Goal: Task Accomplishment & Management: Complete application form

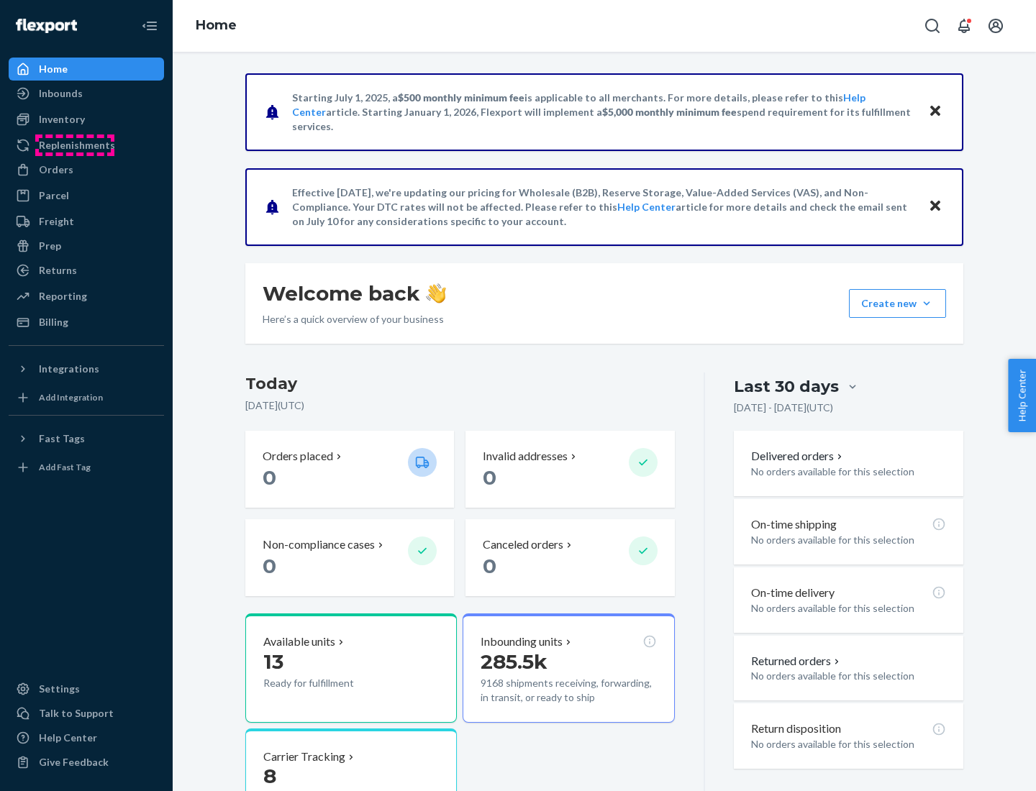
click at [75, 145] on div "Replenishments" at bounding box center [77, 145] width 76 height 14
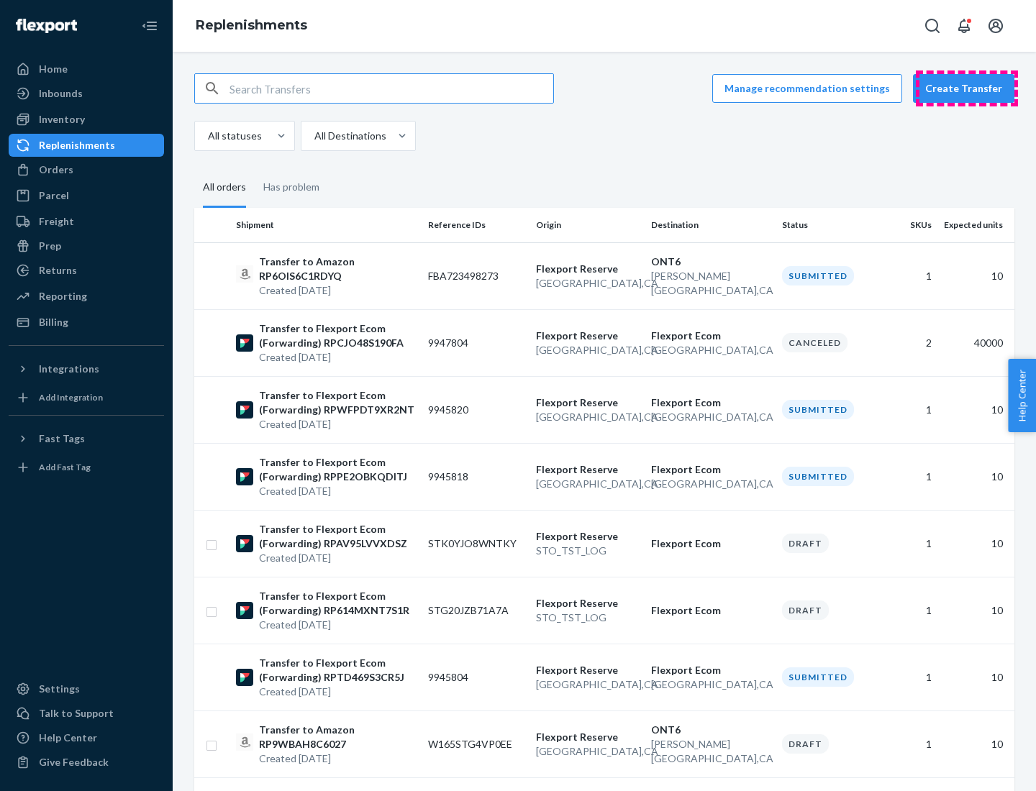
click at [967, 88] on button "Create Transfer" at bounding box center [963, 88] width 101 height 29
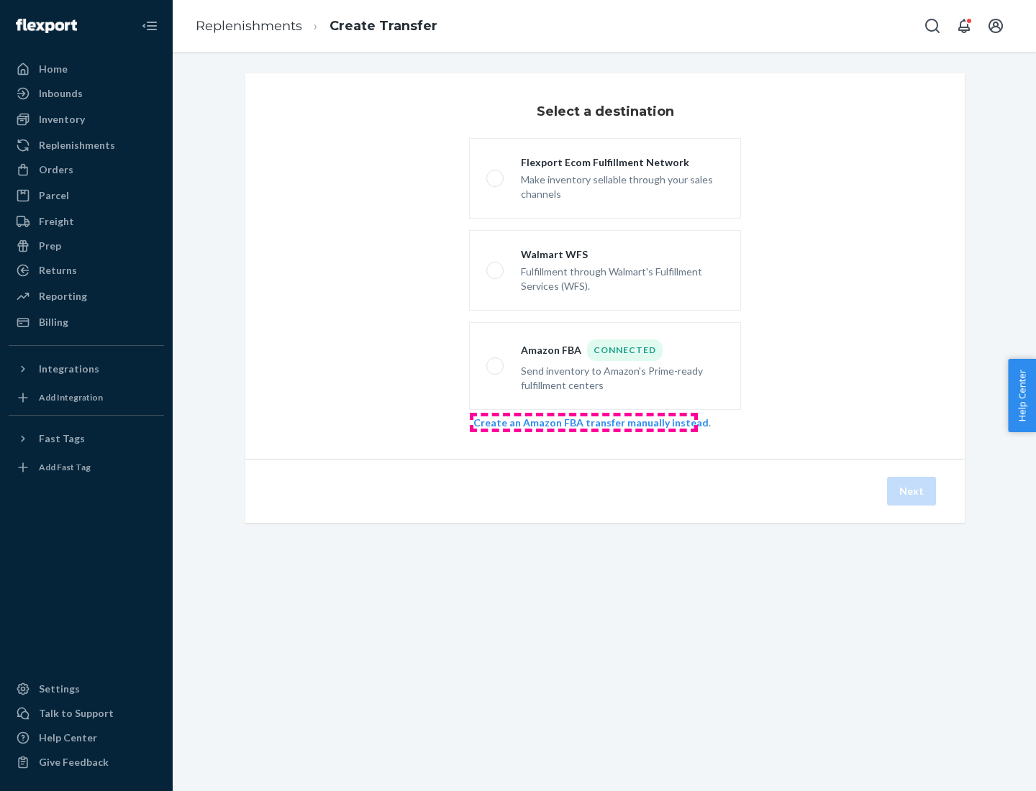
click at [583, 422] on link "Create an Amazon FBA transfer manually instead" at bounding box center [590, 422] width 235 height 12
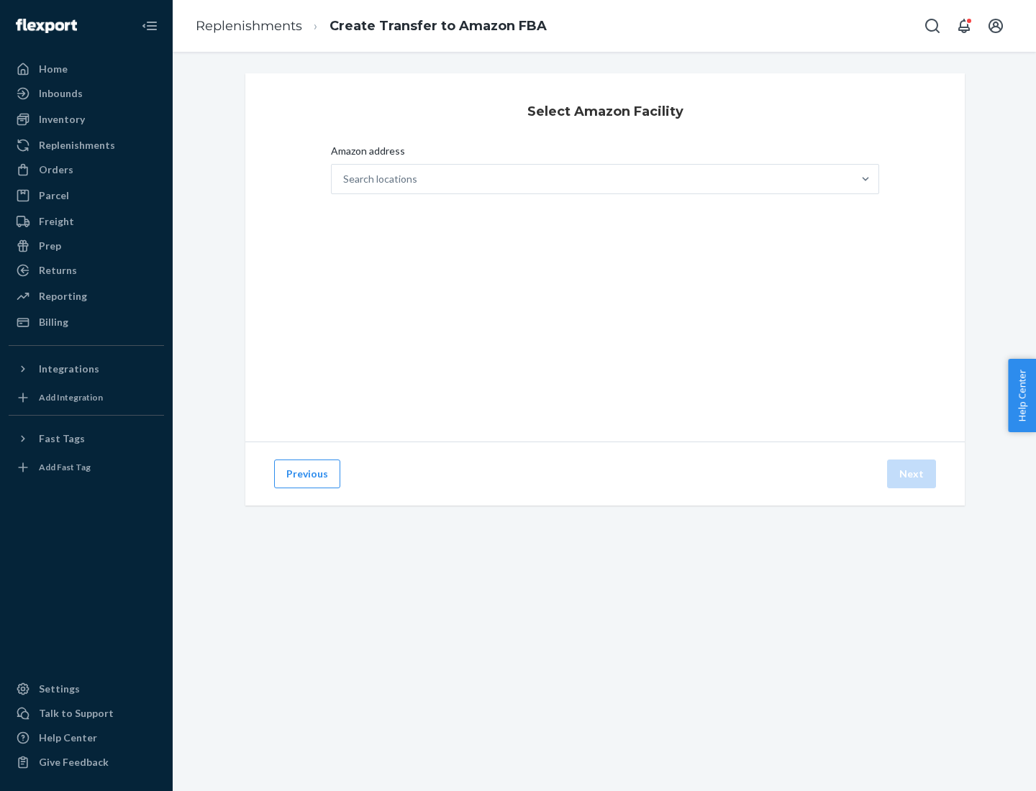
click at [592, 179] on div "Search locations" at bounding box center [592, 179] width 521 height 29
click at [345, 179] on input "Amazon address Search locations" at bounding box center [343, 179] width 1 height 14
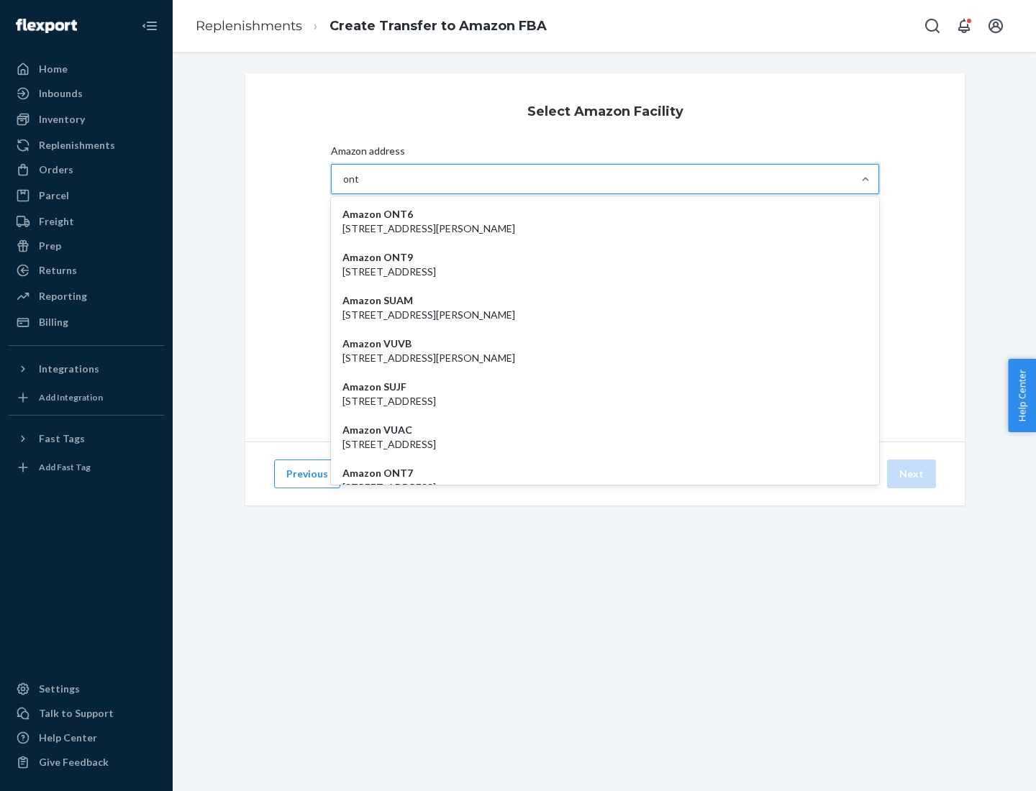
type input "ont6"
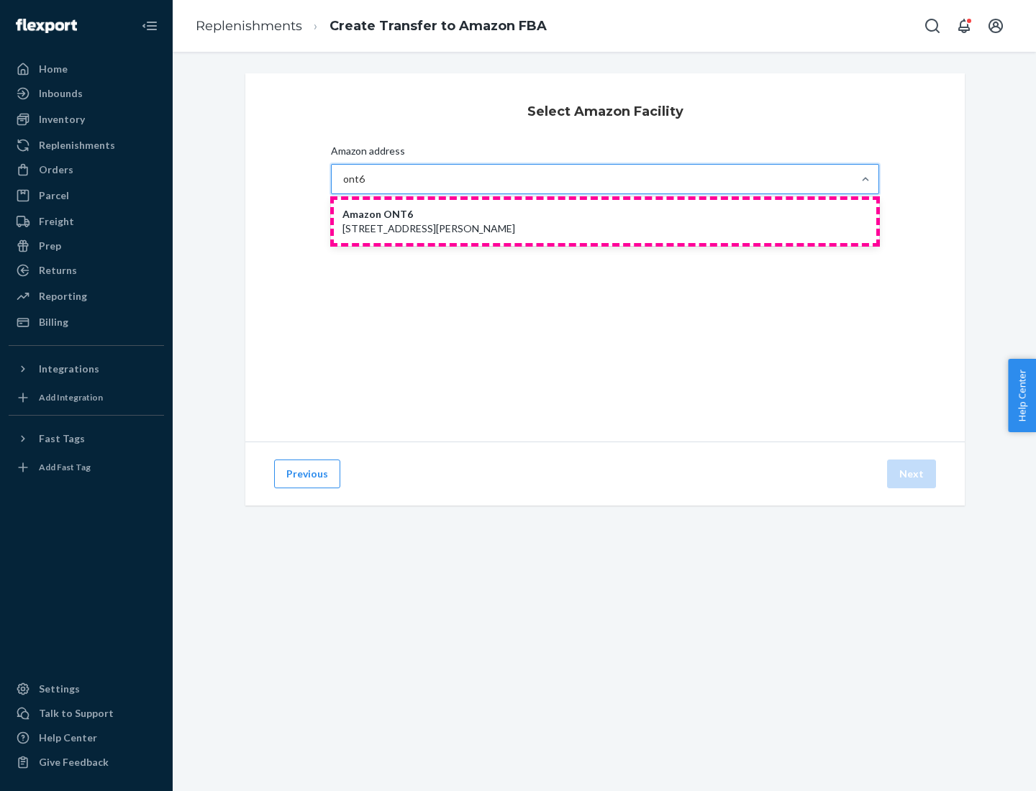
click at [605, 222] on p "[STREET_ADDRESS][PERSON_NAME]" at bounding box center [604, 229] width 525 height 14
click at [365, 186] on input "ont6" at bounding box center [354, 179] width 22 height 14
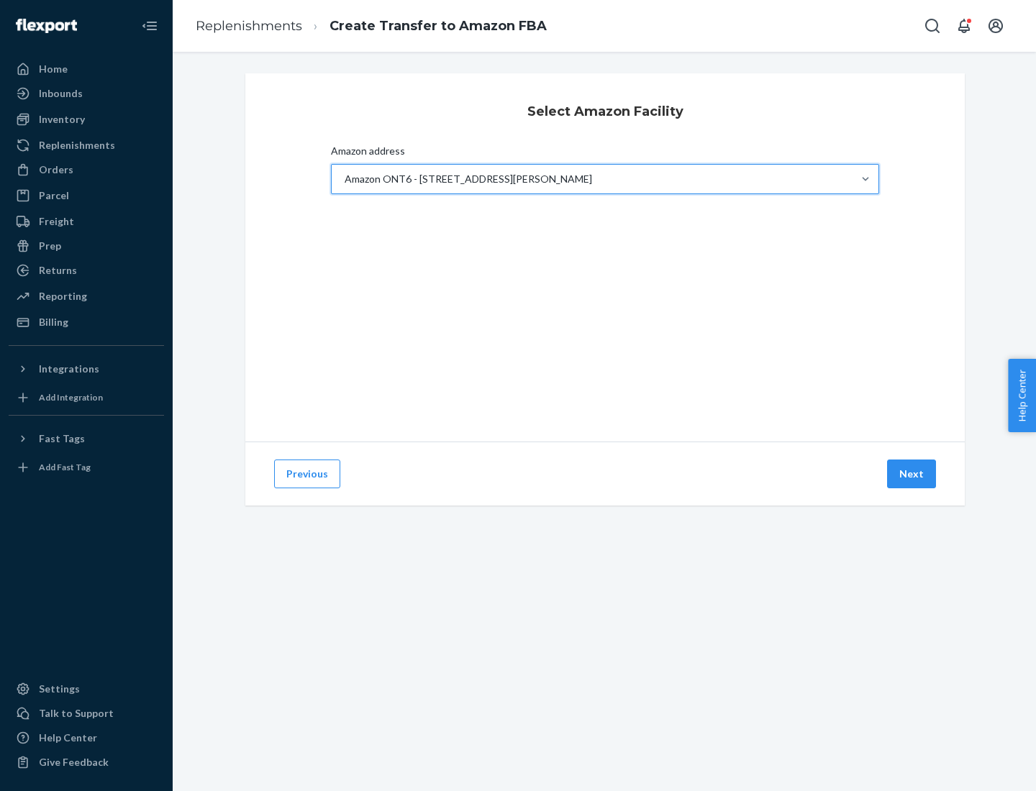
click at [912, 474] on button "Next" at bounding box center [911, 474] width 49 height 29
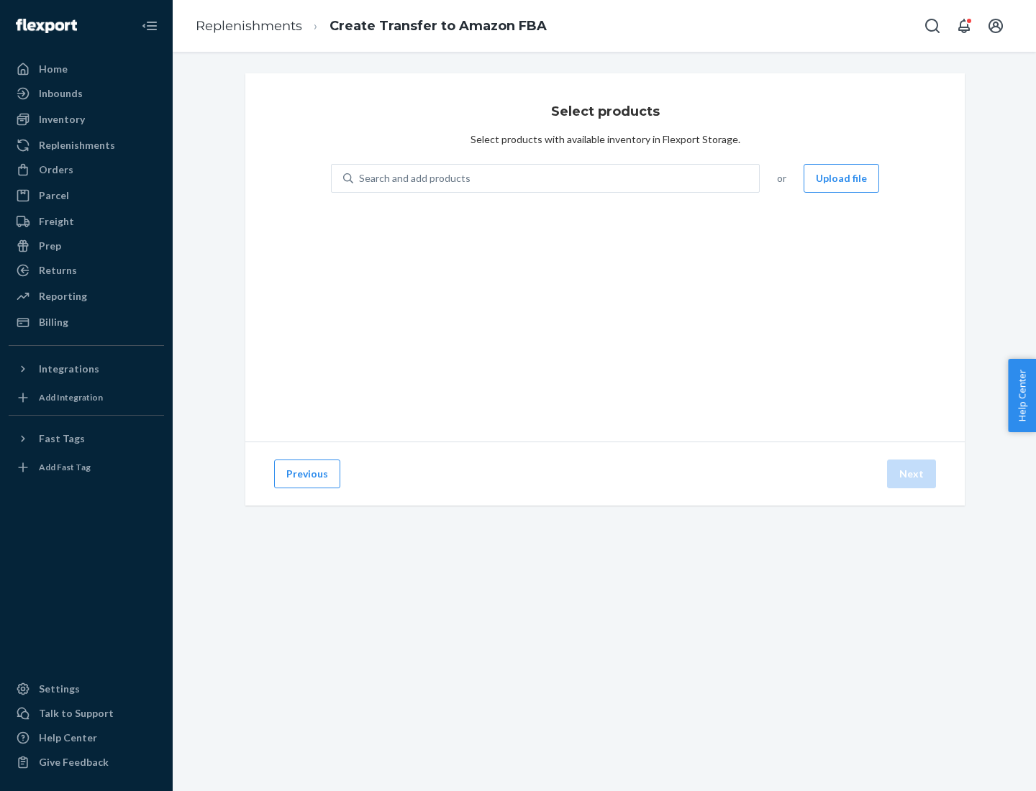
click at [557, 178] on div "Search and add products" at bounding box center [556, 178] width 406 height 26
click at [360, 178] on input "Search and add products" at bounding box center [359, 178] width 1 height 14
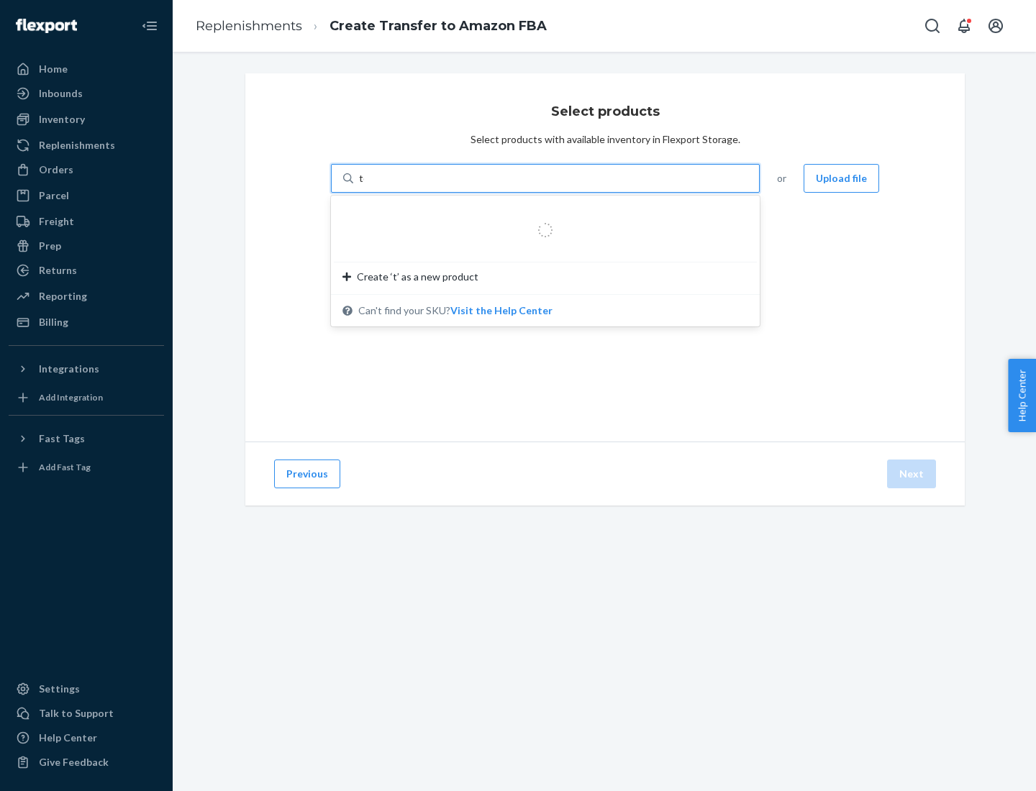
type input "test"
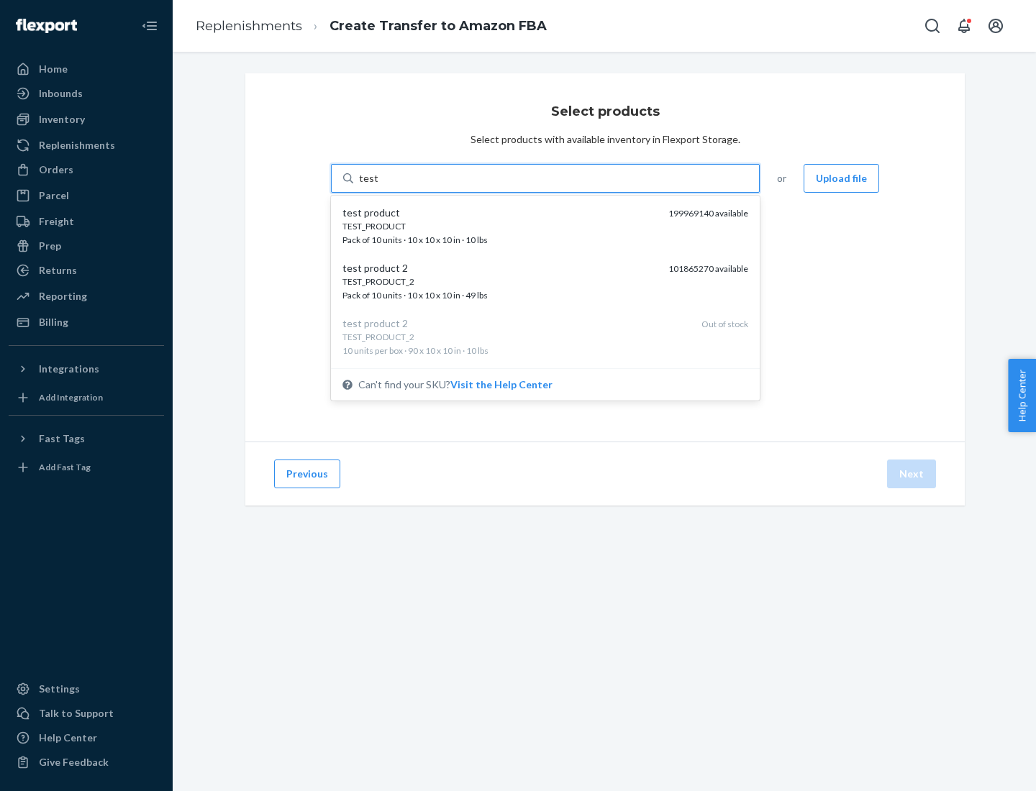
click at [500, 226] on div "TEST_PRODUCT" at bounding box center [499, 226] width 314 height 12
click at [378, 186] on input "test" at bounding box center [368, 178] width 19 height 14
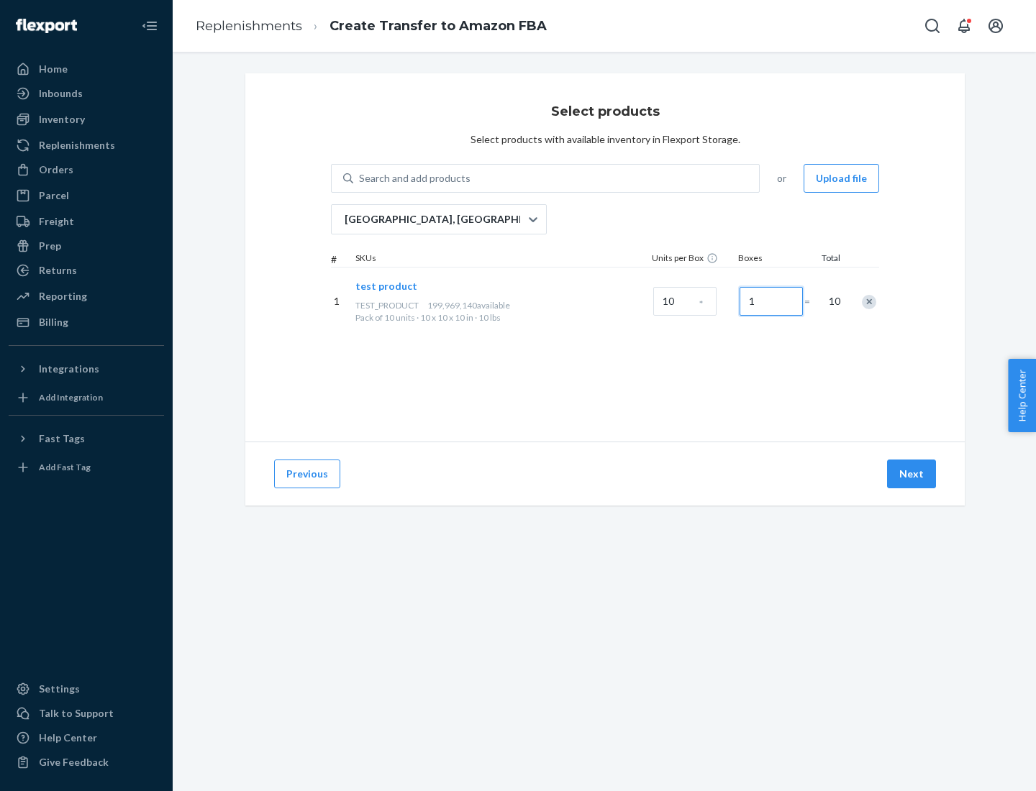
type input "1"
click at [912, 474] on button "Next" at bounding box center [911, 474] width 49 height 29
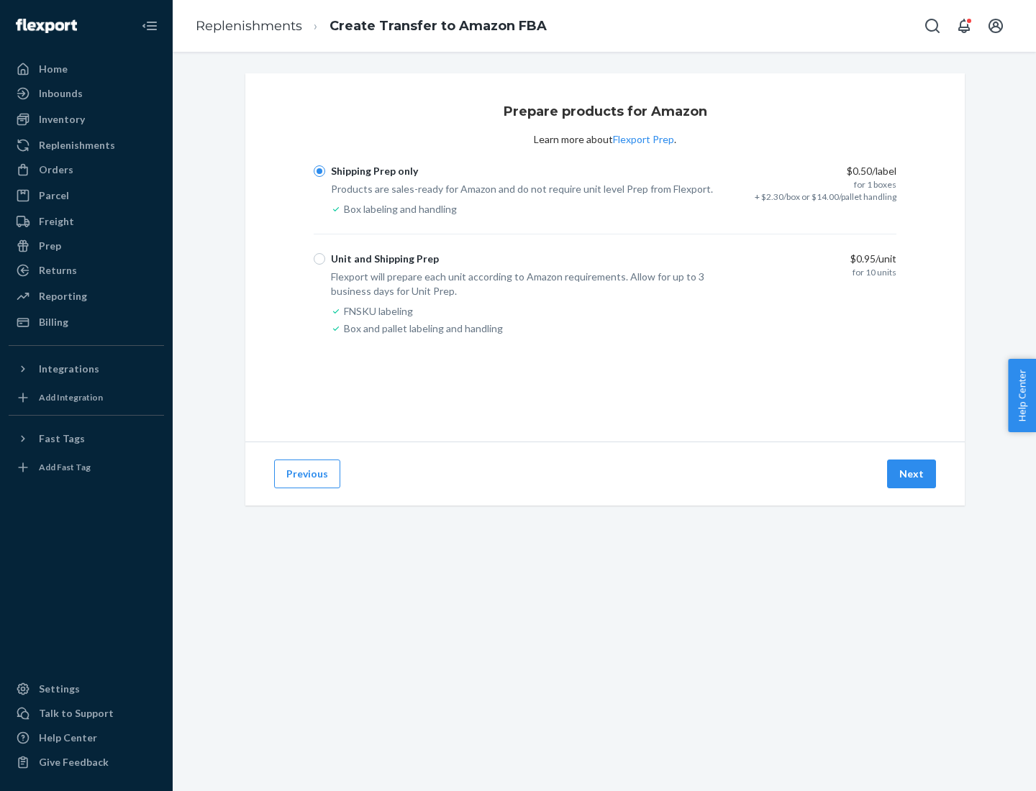
click at [382, 259] on div "Unit and Shipping Prep" at bounding box center [385, 259] width 108 height 14
click at [325, 259] on input "Unit and Shipping Prep" at bounding box center [320, 259] width 12 height 12
radio input "true"
click at [912, 474] on button "Next" at bounding box center [911, 474] width 49 height 29
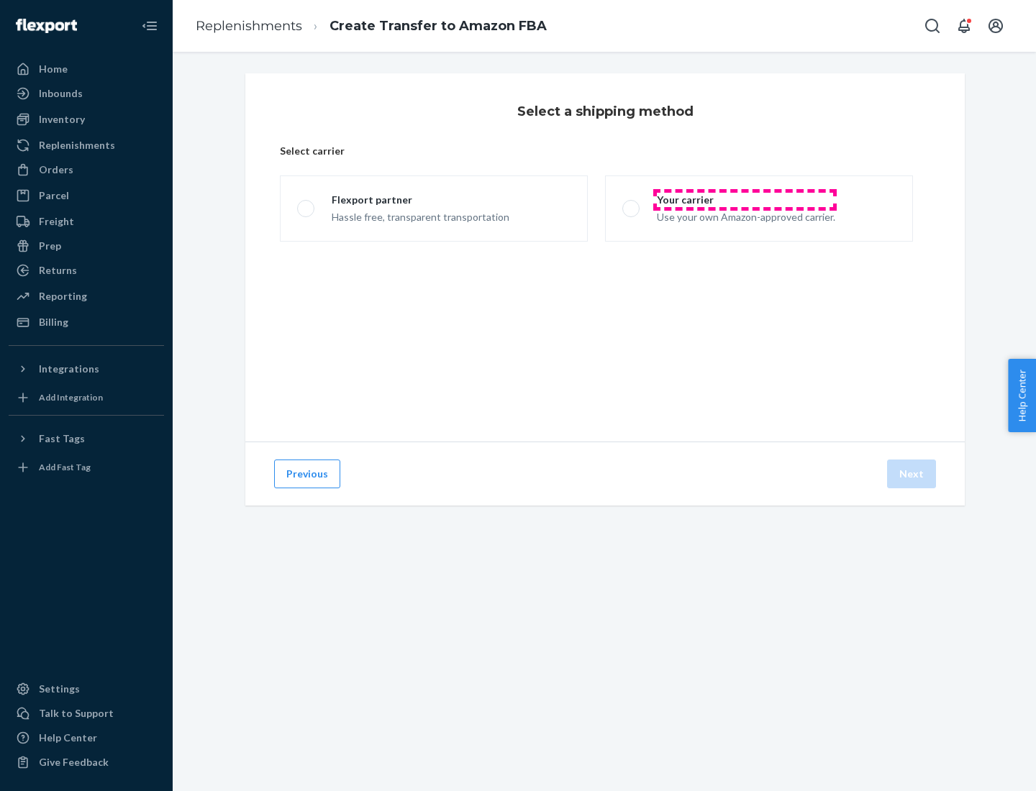
click at [744, 200] on div "Your carrier" at bounding box center [746, 200] width 178 height 14
click at [632, 204] on input "Your carrier Use your own Amazon-approved carrier." at bounding box center [626, 208] width 9 height 9
radio input "true"
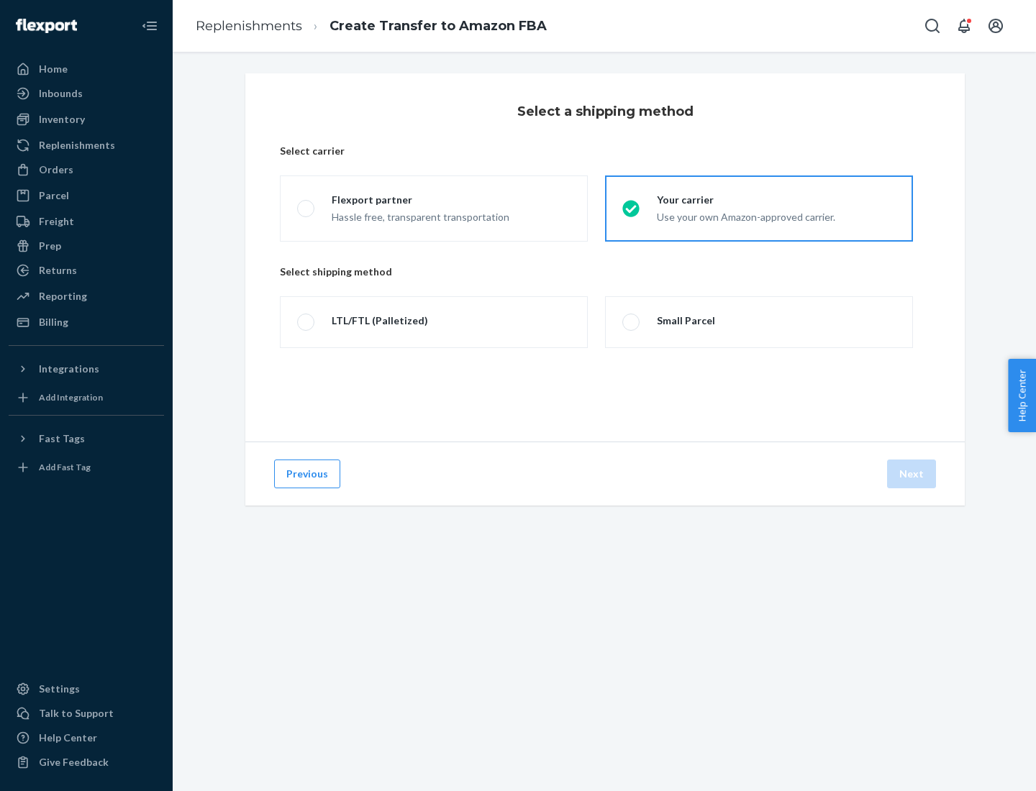
click at [684, 321] on div "Small Parcel" at bounding box center [686, 321] width 58 height 14
click at [632, 321] on input "Small Parcel" at bounding box center [626, 322] width 9 height 9
radio input "true"
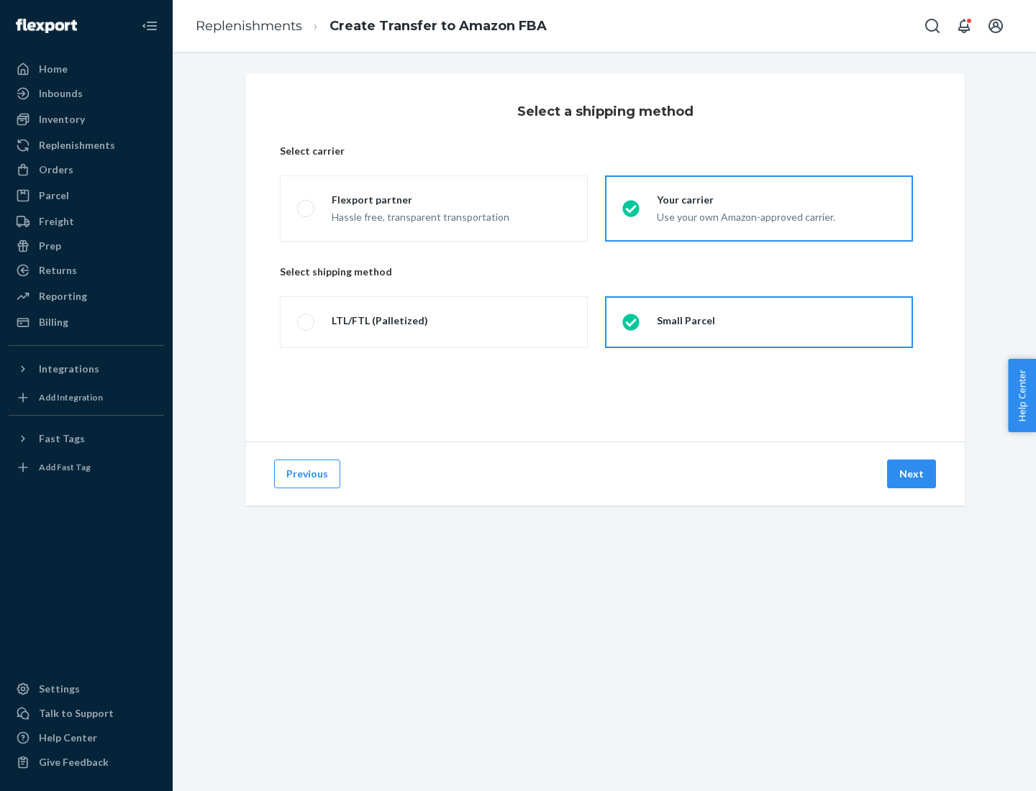
click at [912, 474] on button "Next" at bounding box center [911, 474] width 49 height 29
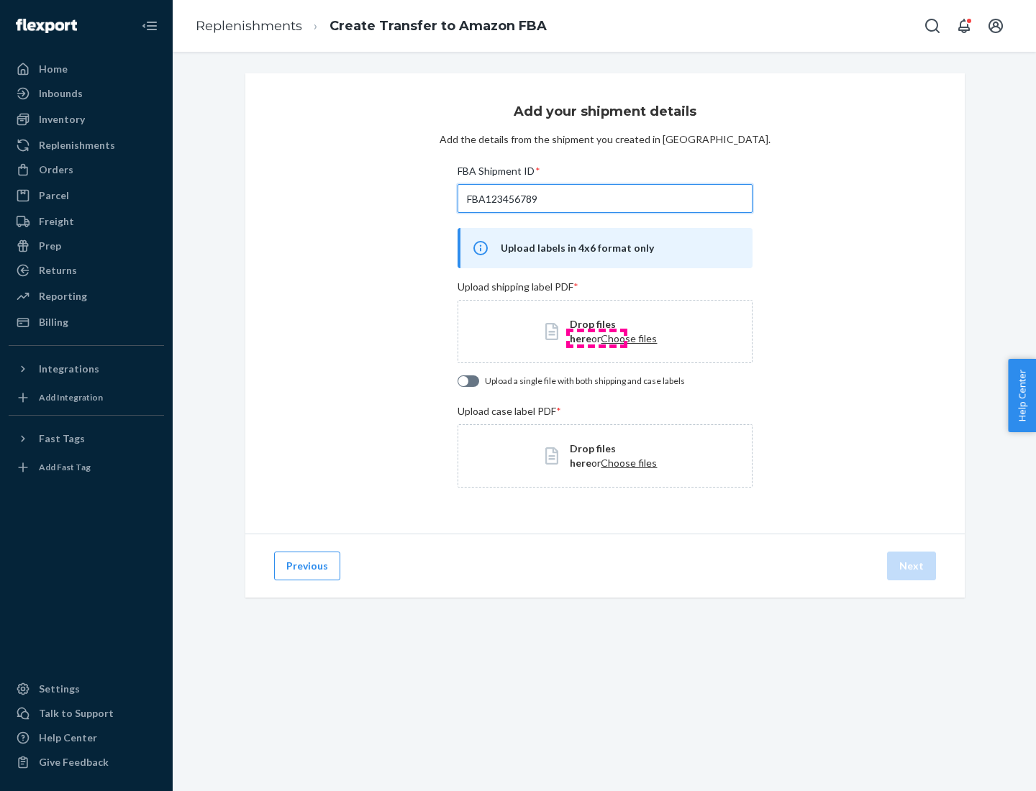
type input "FBA123456789"
click at [601, 338] on span "Choose files" at bounding box center [629, 338] width 56 height 12
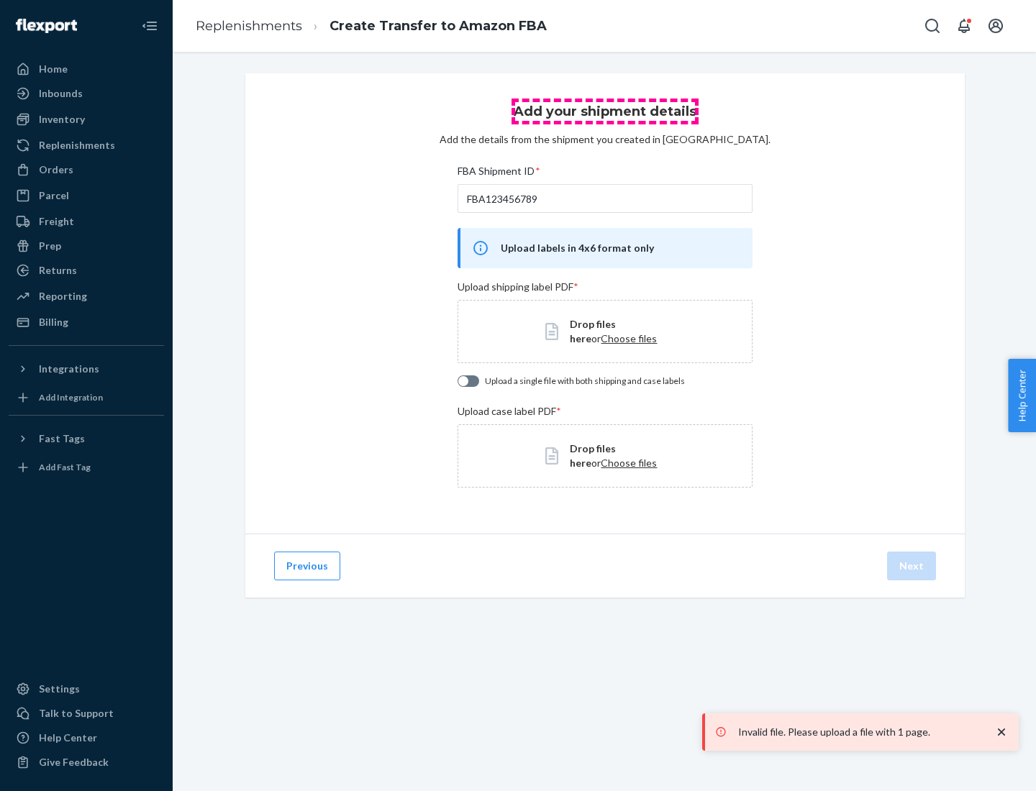
click at [604, 111] on h3 "Add your shipment details" at bounding box center [605, 111] width 183 height 19
